Goal: Navigation & Orientation: Find specific page/section

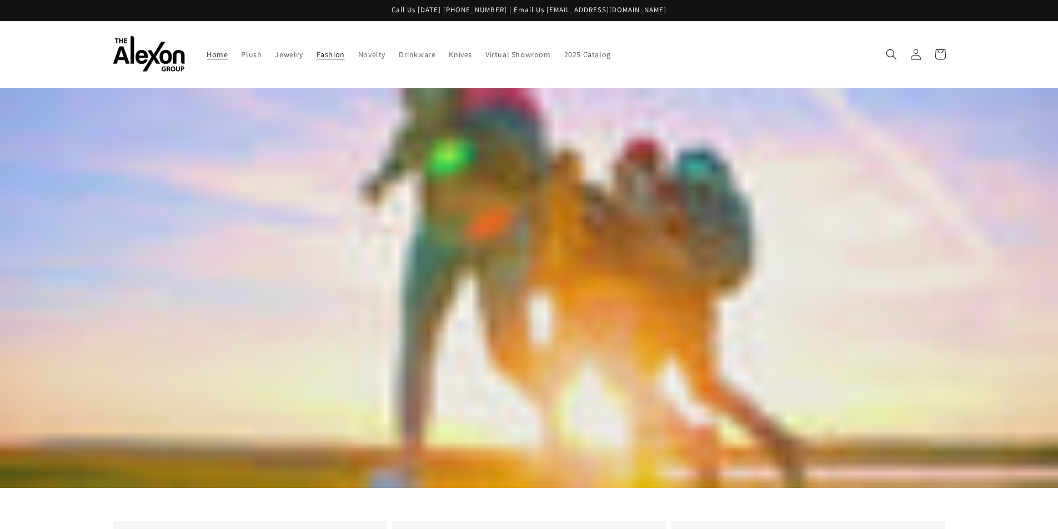
click at [340, 52] on span "Fashion" at bounding box center [331, 54] width 28 height 10
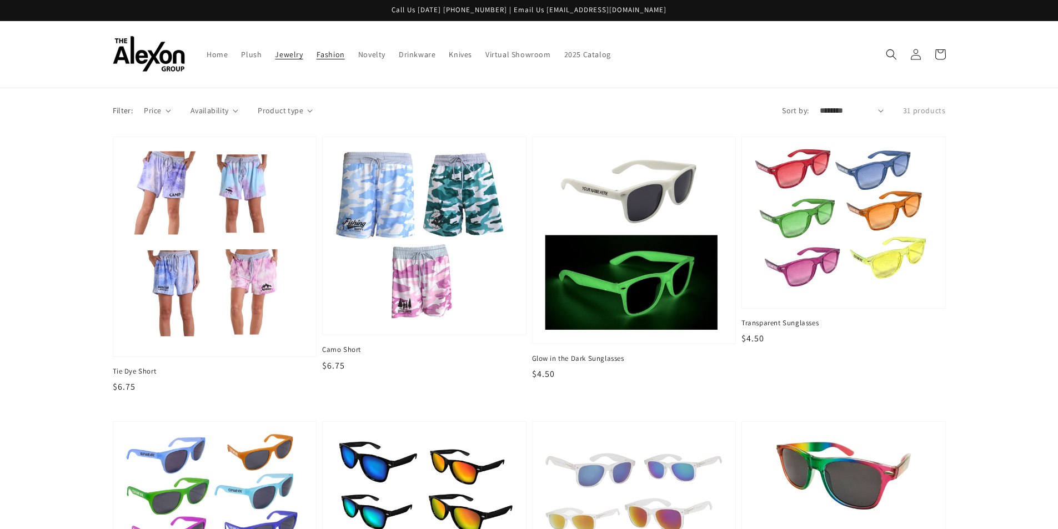
click at [287, 55] on span "Jewelry" at bounding box center [289, 54] width 28 height 10
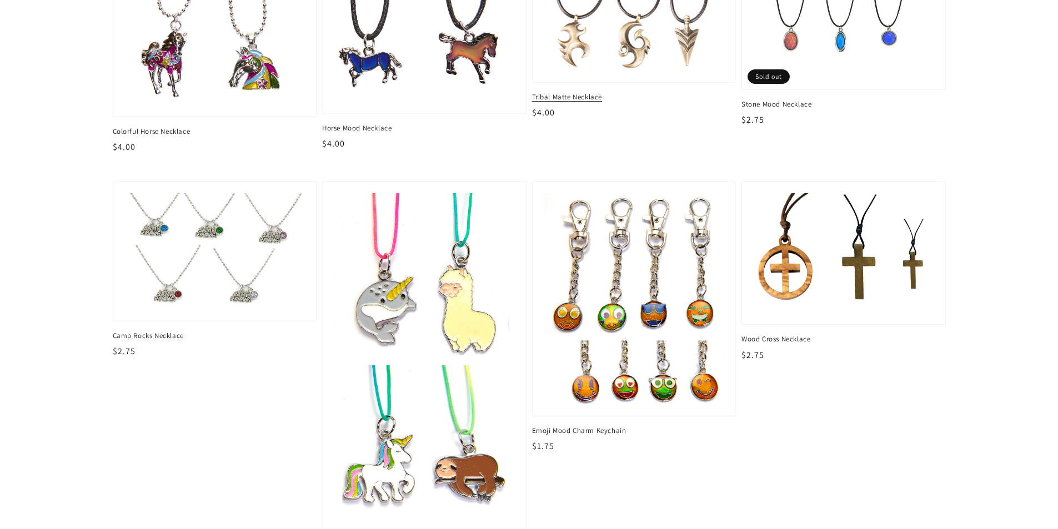
scroll to position [944, 0]
